Goal: Task Accomplishment & Management: Use online tool/utility

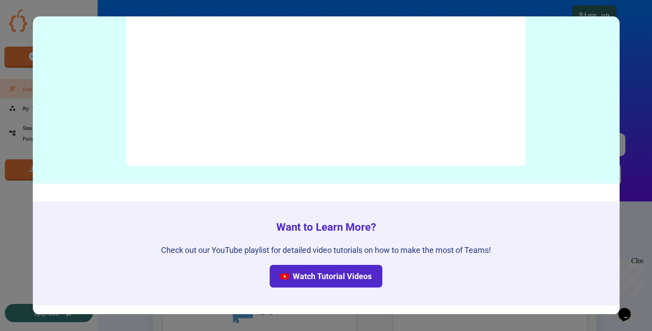
scroll to position [4418, 0]
click at [644, 89] on div at bounding box center [326, 165] width 652 height 331
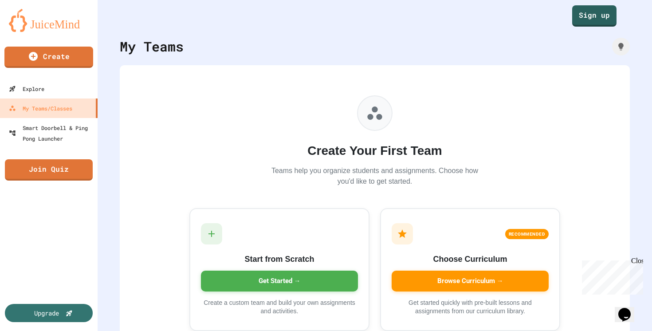
click at [639, 263] on div "Close" at bounding box center [636, 262] width 11 height 11
click at [594, 24] on link "Sign up" at bounding box center [594, 15] width 44 height 22
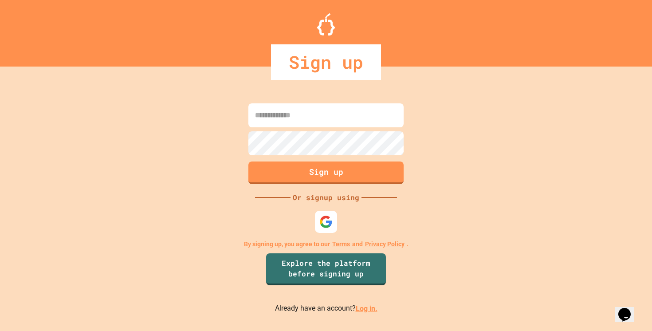
click at [359, 307] on link "Log in." at bounding box center [367, 308] width 22 height 8
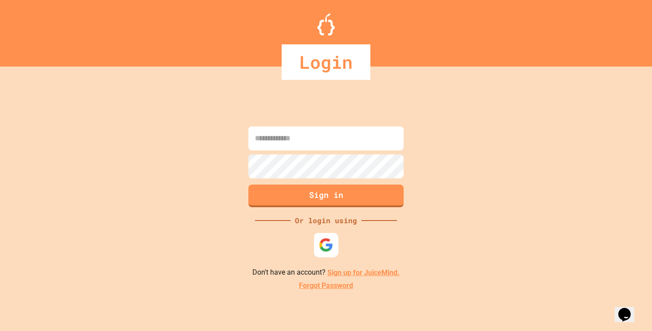
click at [321, 244] on img at bounding box center [326, 245] width 15 height 15
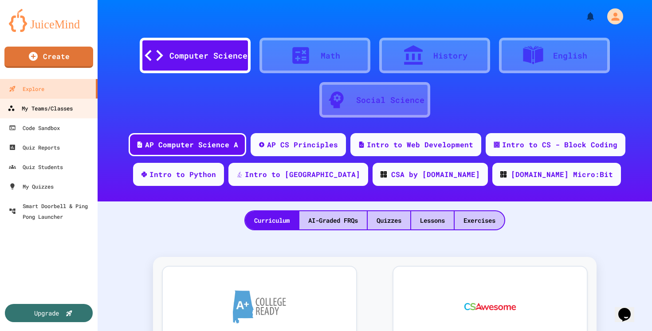
click at [50, 107] on div "My Teams/Classes" at bounding box center [40, 108] width 65 height 11
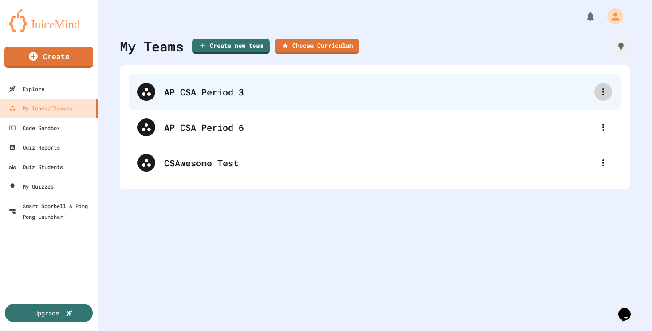
click at [605, 93] on icon at bounding box center [603, 92] width 11 height 11
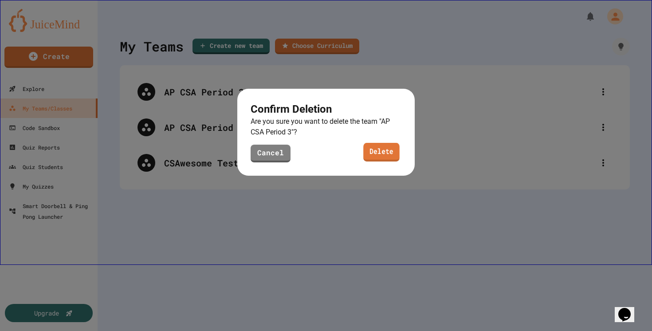
click at [373, 152] on link "Delete" at bounding box center [381, 152] width 36 height 19
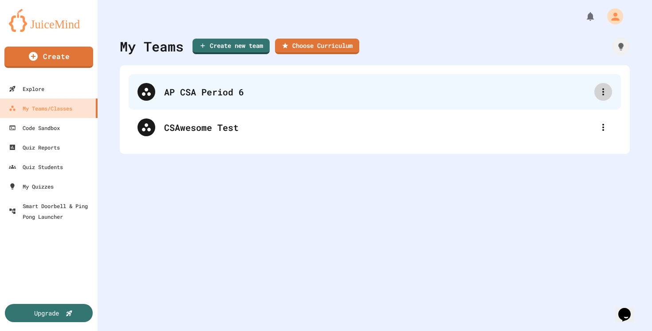
click at [606, 90] on icon at bounding box center [603, 92] width 11 height 11
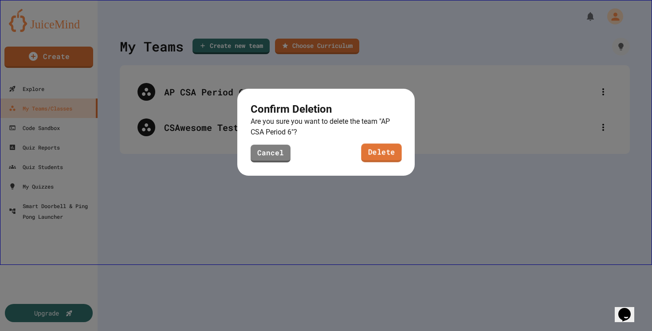
click at [381, 157] on link "Delete" at bounding box center [381, 153] width 40 height 19
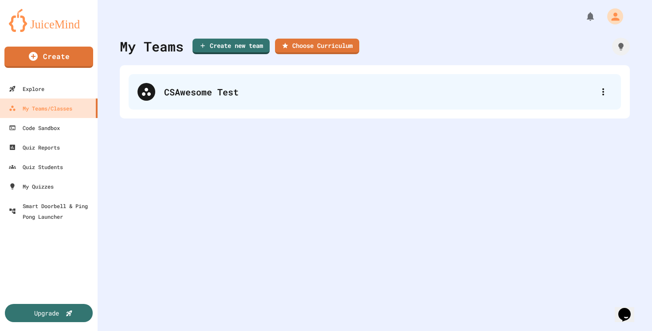
click at [173, 92] on div "CSAwesome Test" at bounding box center [379, 91] width 430 height 13
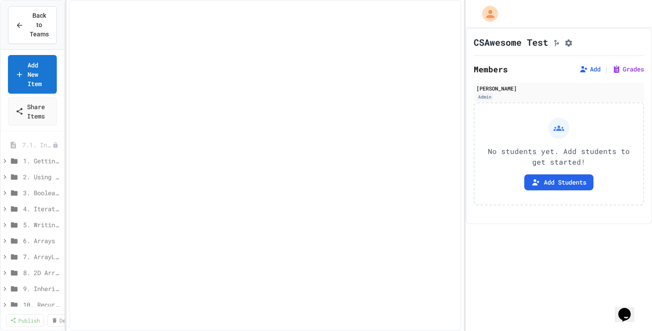
select select "***"
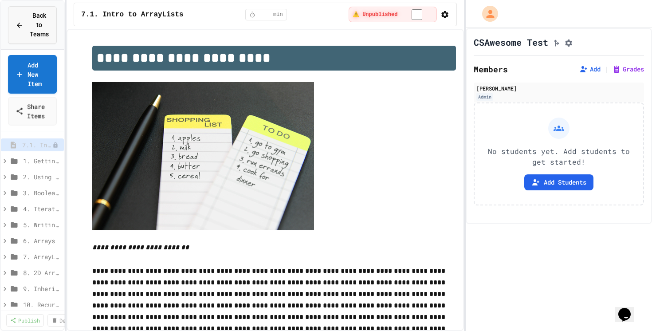
click at [38, 38] on span "Back to Teams" at bounding box center [39, 25] width 20 height 28
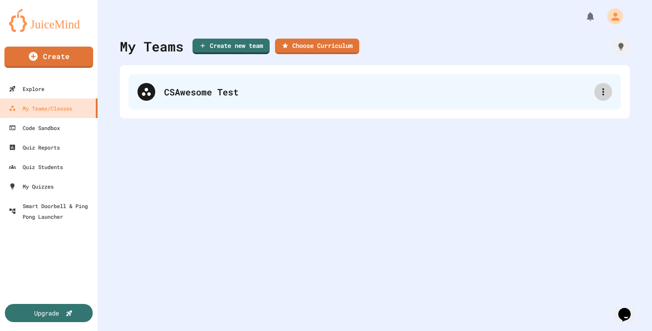
click at [599, 92] on icon at bounding box center [603, 92] width 11 height 11
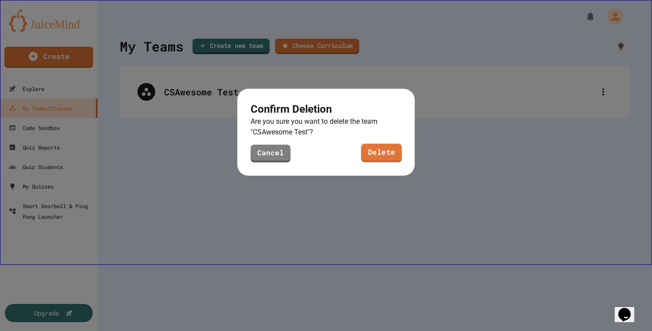
click at [392, 157] on link "Delete" at bounding box center [381, 153] width 41 height 19
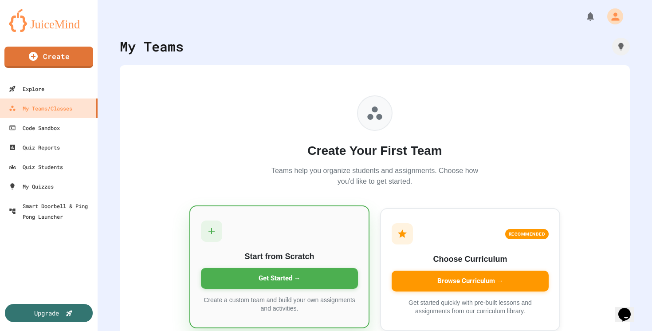
scroll to position [30, 0]
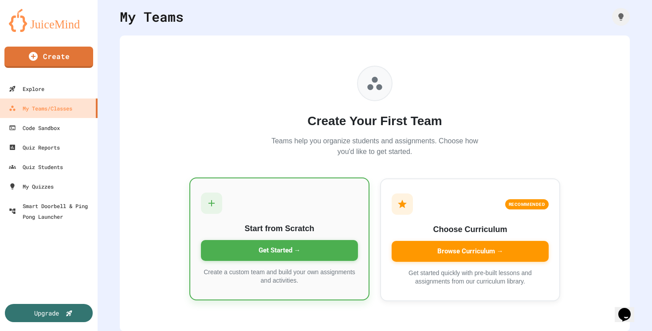
click at [290, 245] on div "Get Started →" at bounding box center [279, 250] width 157 height 21
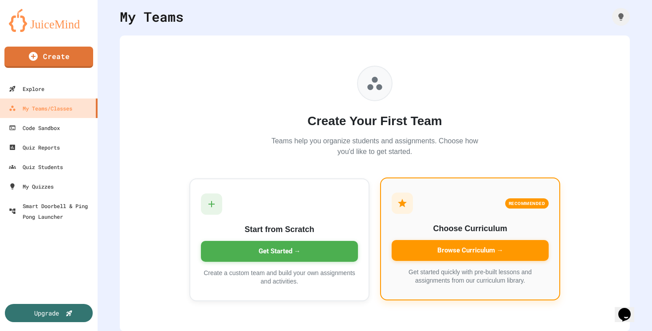
click at [462, 252] on div "Browse Curriculum →" at bounding box center [470, 250] width 157 height 21
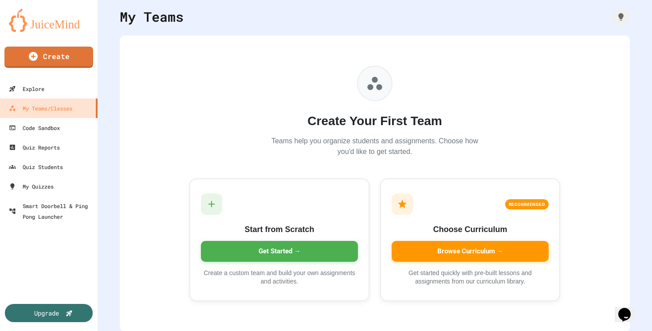
scroll to position [54, 0]
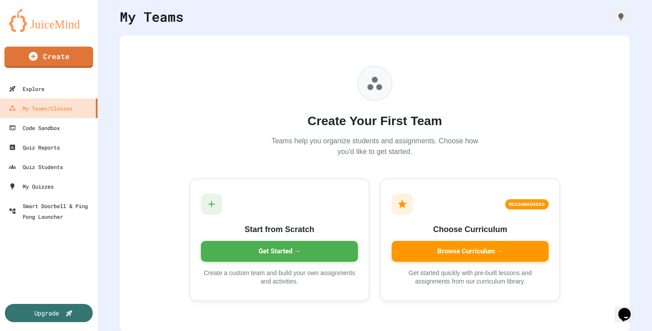
type input "**********"
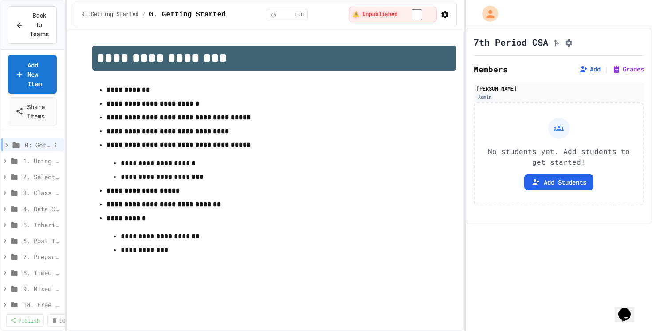
click at [7, 146] on icon at bounding box center [7, 145] width 8 height 8
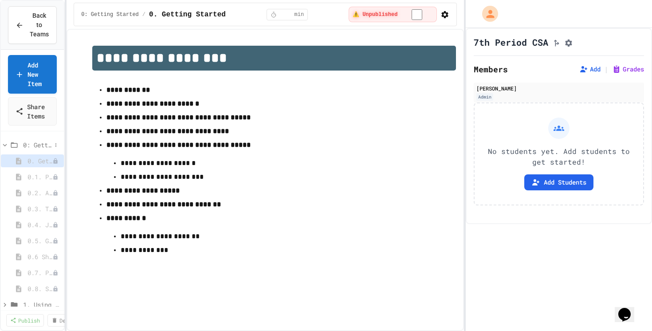
click at [4, 146] on icon at bounding box center [5, 145] width 8 height 8
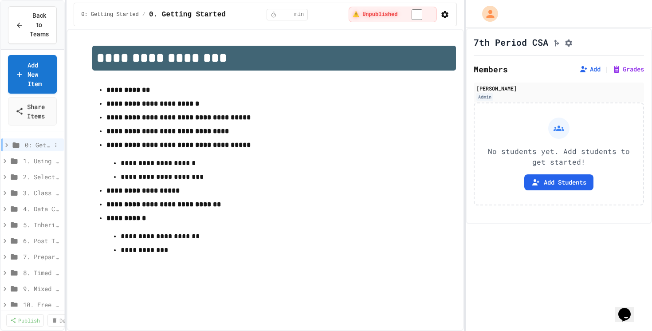
click at [29, 147] on span "0: Getting Started" at bounding box center [38, 144] width 27 height 9
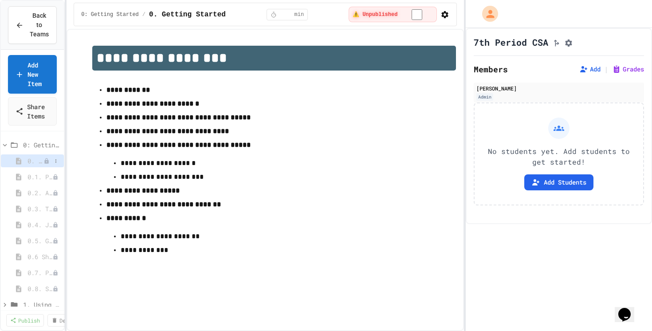
click at [37, 161] on span "0. Getting Started" at bounding box center [36, 160] width 16 height 9
click at [34, 176] on span "0.1. Preface" at bounding box center [36, 176] width 16 height 9
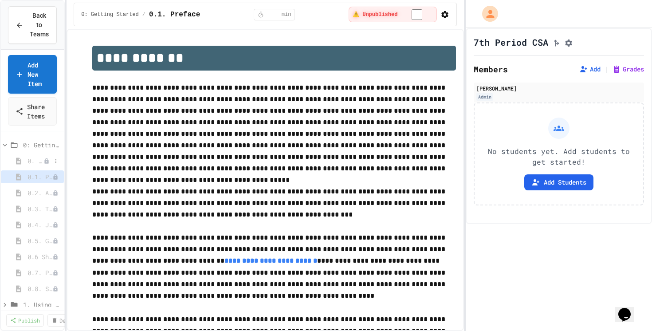
click at [31, 165] on span "0. Getting Started" at bounding box center [36, 160] width 16 height 9
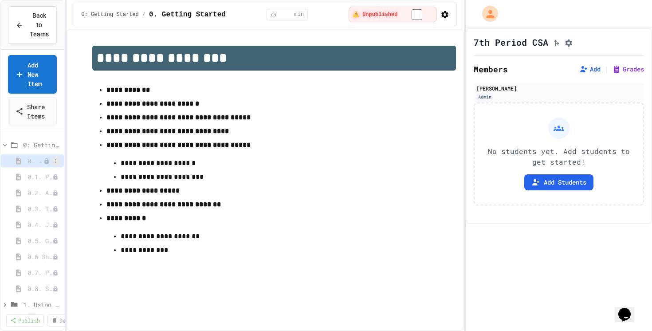
click at [56, 162] on icon at bounding box center [55, 160] width 5 height 5
click at [56, 162] on div at bounding box center [326, 165] width 652 height 331
click at [35, 177] on span "0.1. Preface" at bounding box center [36, 176] width 16 height 9
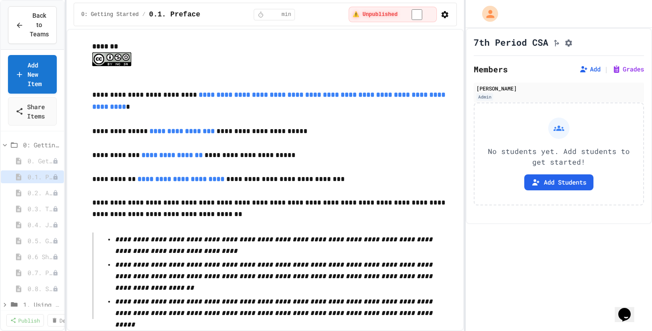
scroll to position [1467, 0]
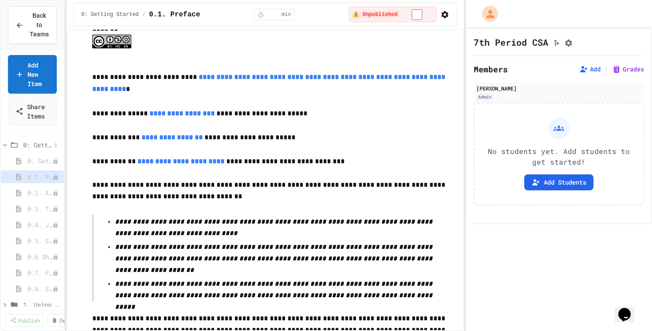
click at [6, 144] on icon at bounding box center [5, 145] width 8 height 8
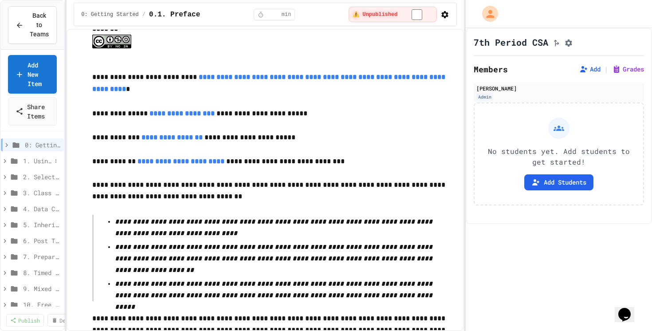
click at [38, 161] on span "1. Using Objects and Methods" at bounding box center [37, 160] width 28 height 9
click at [38, 177] on span "1.1. Introduction to Algorithms, Programming, and Compilers" at bounding box center [36, 176] width 16 height 9
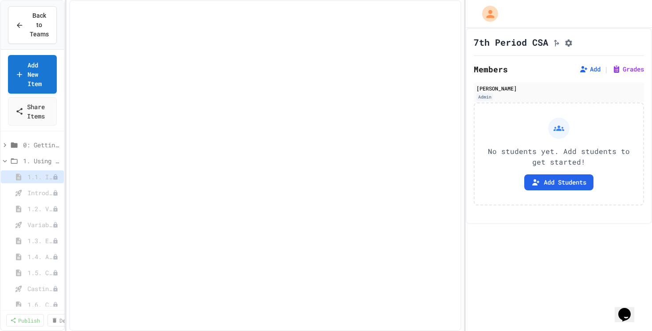
select select "***"
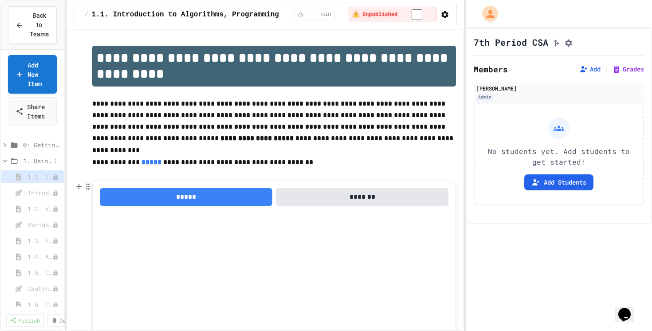
click at [4, 159] on icon at bounding box center [5, 161] width 8 height 8
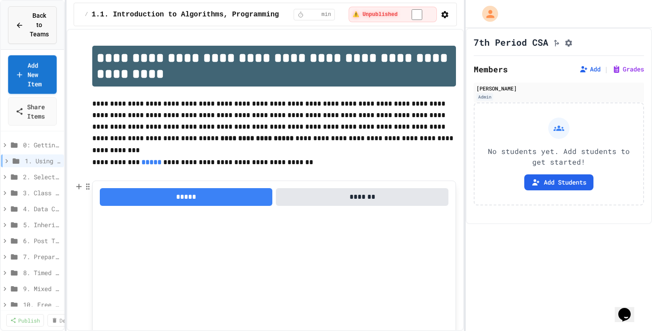
click at [50, 30] on button "Back to Teams" at bounding box center [32, 25] width 49 height 38
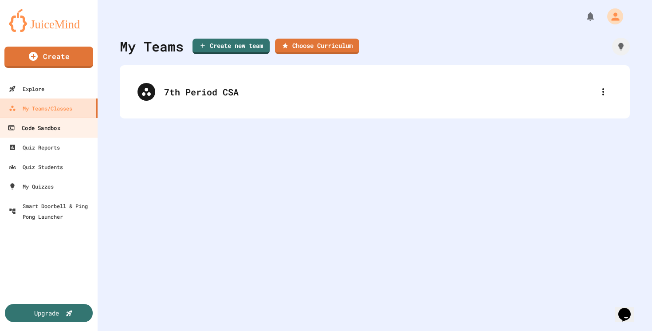
click at [61, 125] on link "Code Sandbox" at bounding box center [49, 128] width 101 height 20
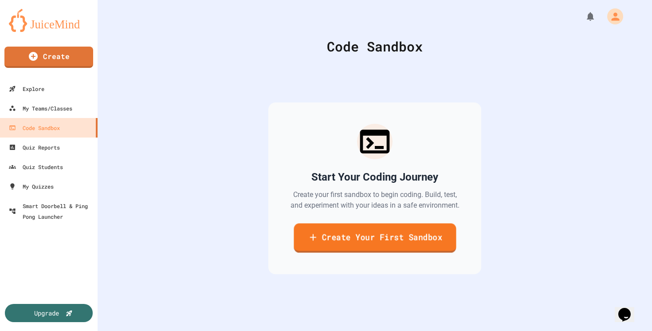
click at [376, 246] on link "Create Your First Sandbox" at bounding box center [375, 237] width 162 height 29
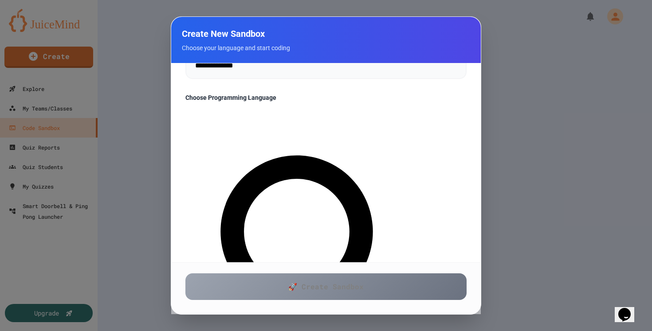
scroll to position [106, 0]
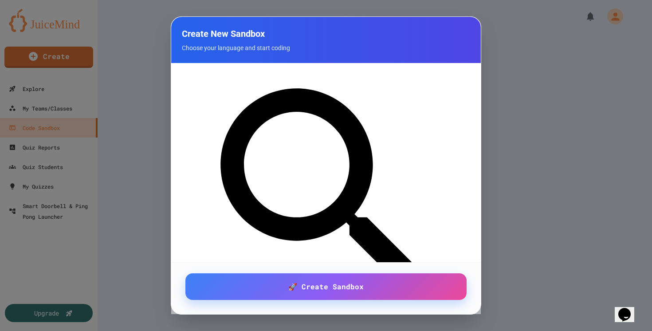
scroll to position [0, 0]
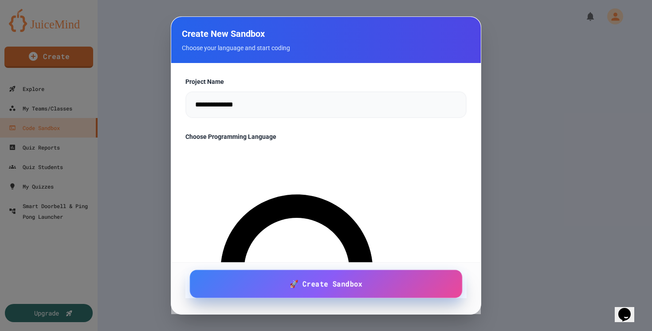
click at [311, 287] on span "🚀 Create Sandbox" at bounding box center [326, 283] width 73 height 11
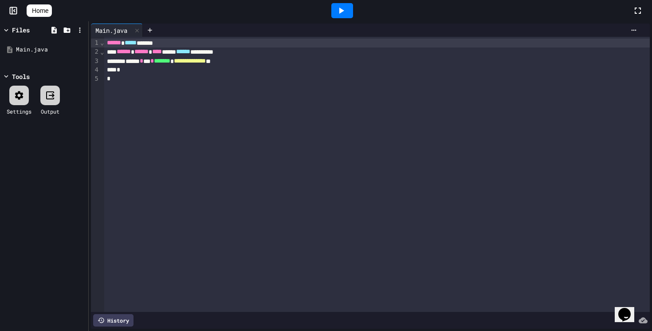
click at [272, 62] on div "**********" at bounding box center [377, 61] width 546 height 9
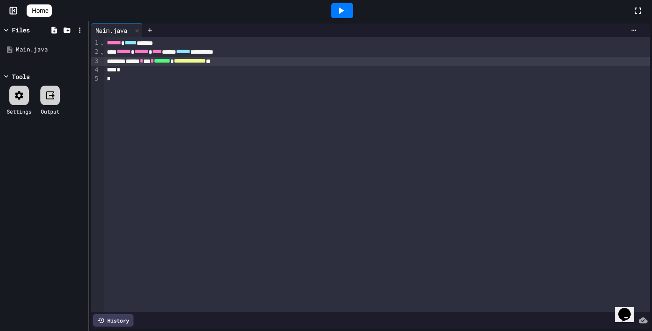
click at [348, 16] on div at bounding box center [342, 10] width 22 height 15
